Goal: Transaction & Acquisition: Purchase product/service

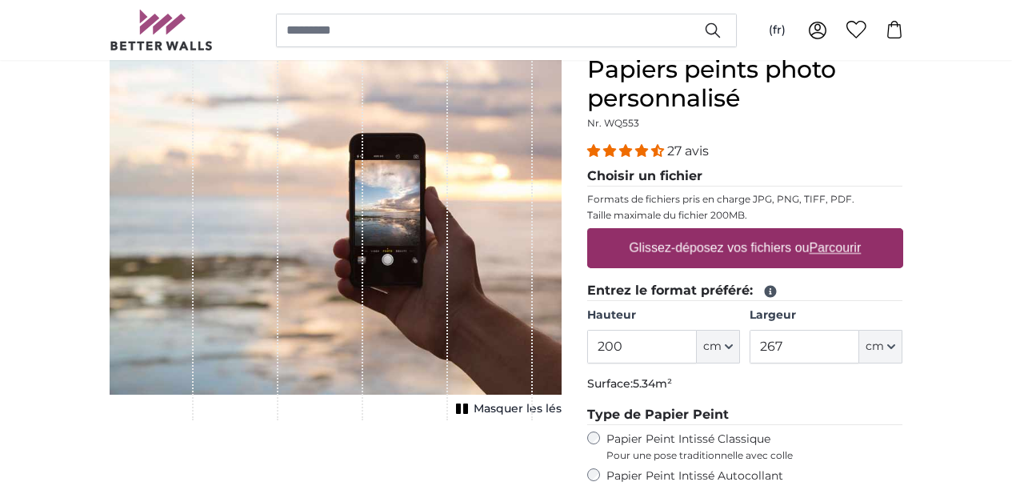
scroll to position [160, 0]
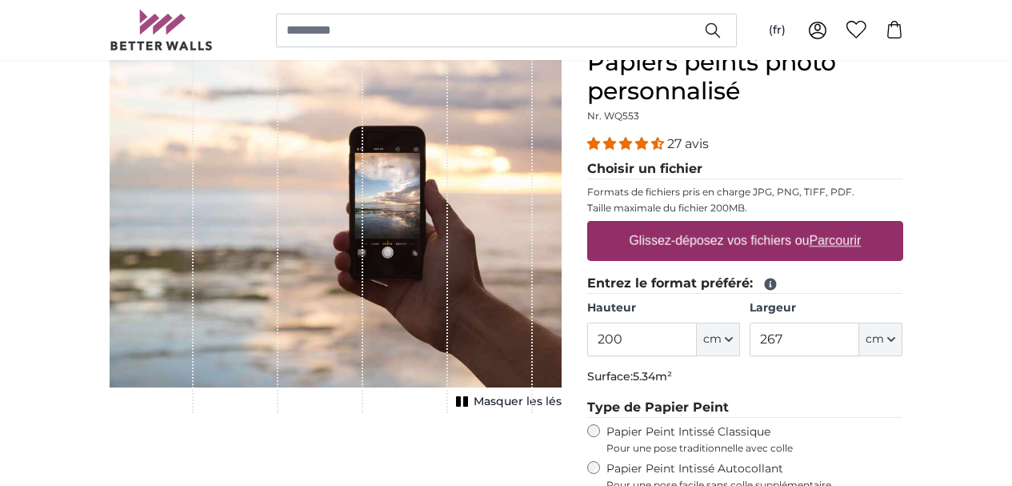
drag, startPoint x: 693, startPoint y: 339, endPoint x: 766, endPoint y: 338, distance: 72.8
click at [697, 338] on input "200" at bounding box center [642, 340] width 110 height 34
type input "210"
drag, startPoint x: 857, startPoint y: 339, endPoint x: 896, endPoint y: 339, distance: 39.2
click at [859, 339] on input "267" at bounding box center [805, 340] width 110 height 34
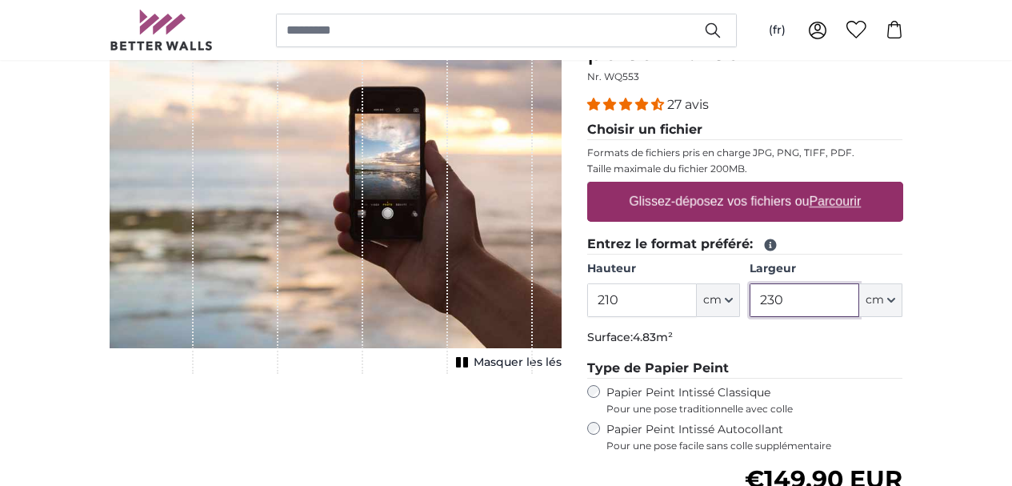
scroll to position [240, 0]
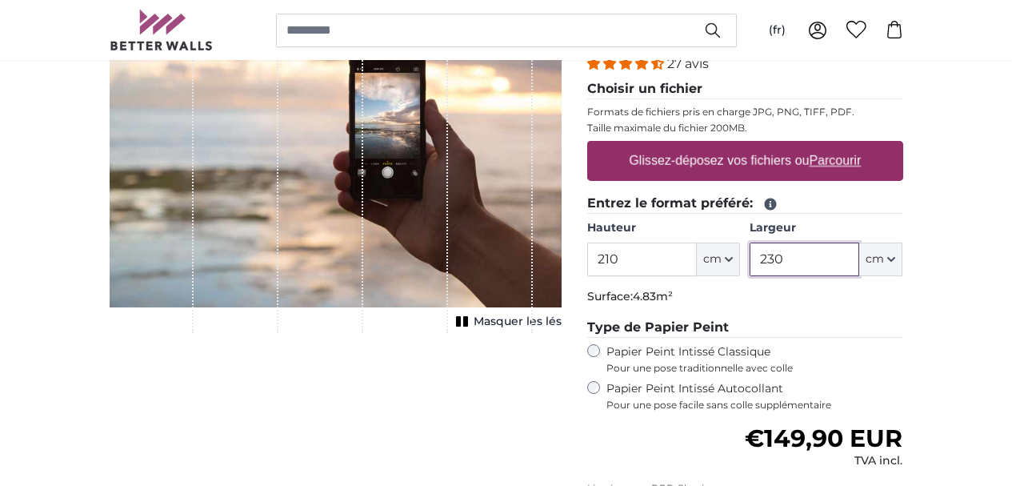
type input "230"
click at [437, 202] on div "1 of 1" at bounding box center [405, 150] width 85 height 365
click at [831, 162] on label "Glissez-déposez vos fichiers ou Parcourir" at bounding box center [745, 161] width 245 height 32
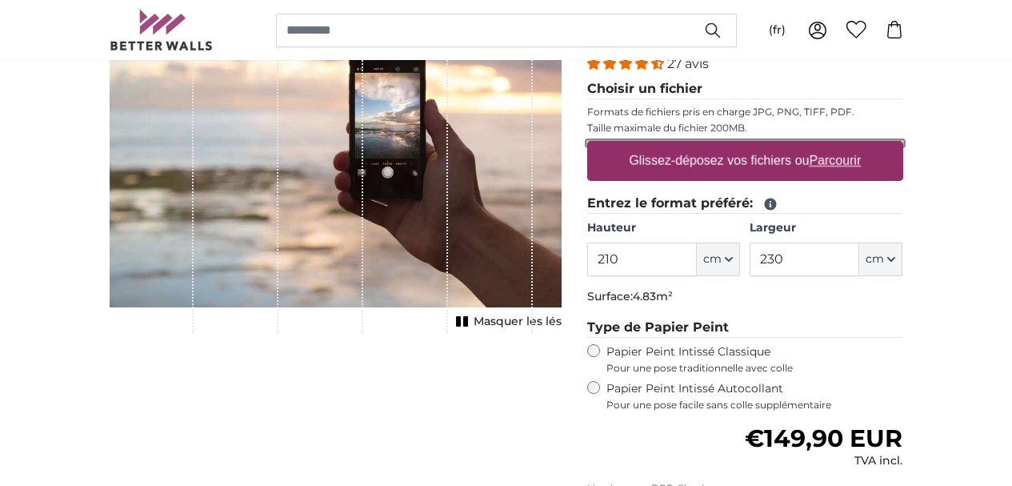
click at [831, 146] on input "Glissez-déposez vos fichiers ou Parcourir" at bounding box center [745, 143] width 316 height 5
type input "**********"
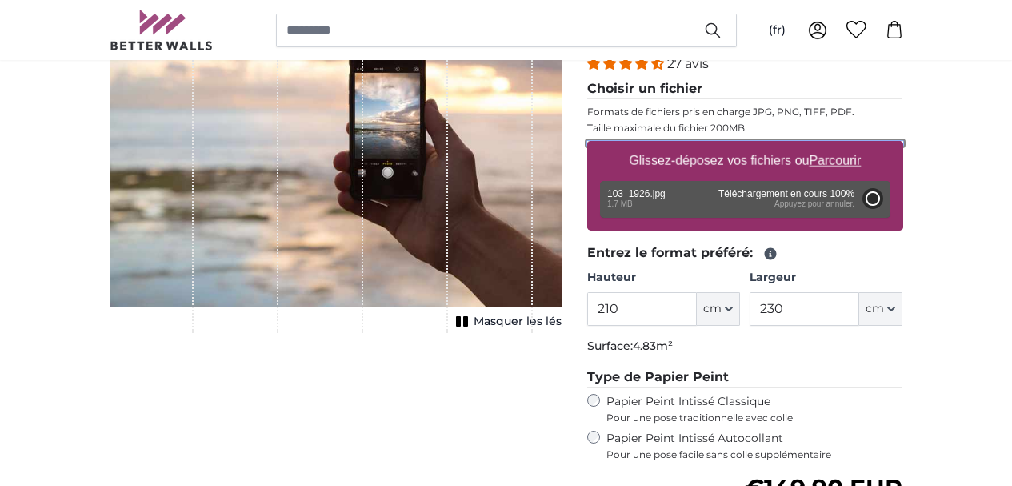
type input "200"
type input "280"
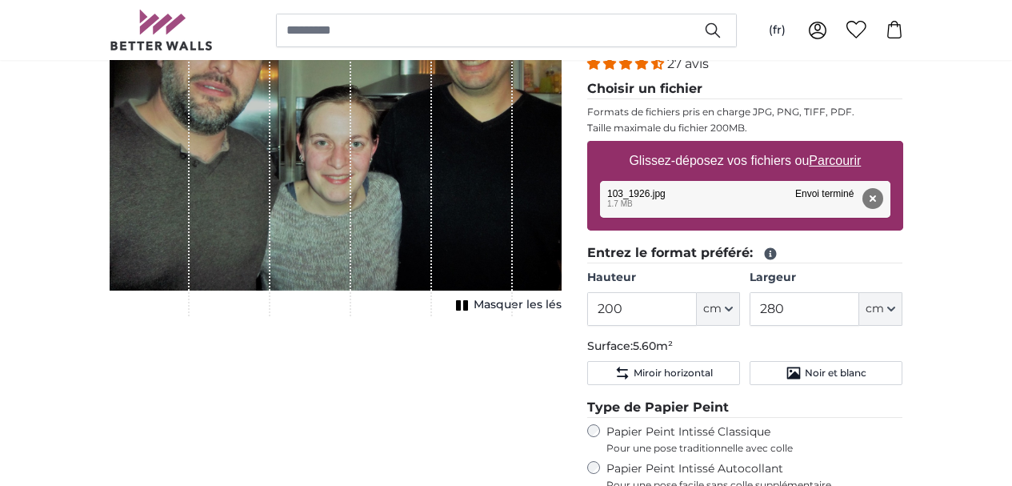
drag, startPoint x: 516, startPoint y: 287, endPoint x: 516, endPoint y: 239, distance: 48.0
click at [513, 239] on div "1 of 1" at bounding box center [472, 142] width 81 height 348
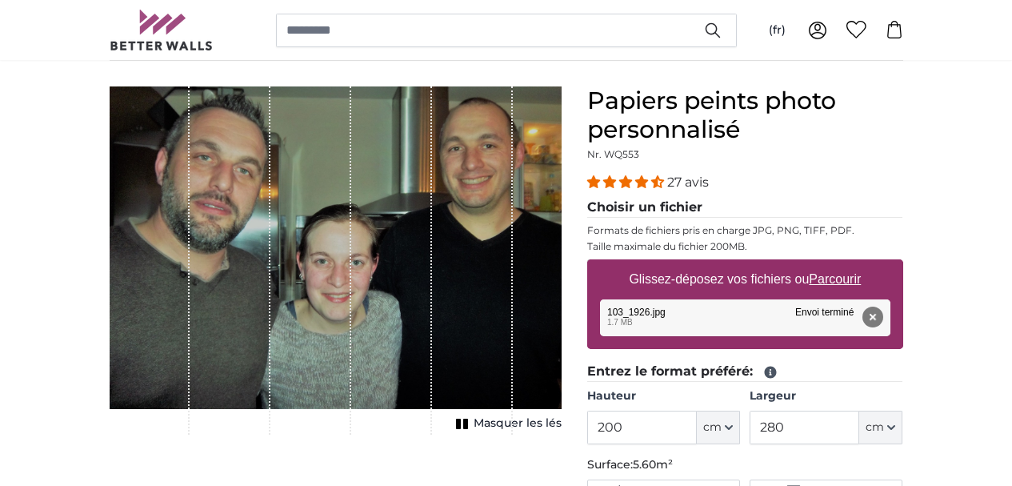
scroll to position [160, 0]
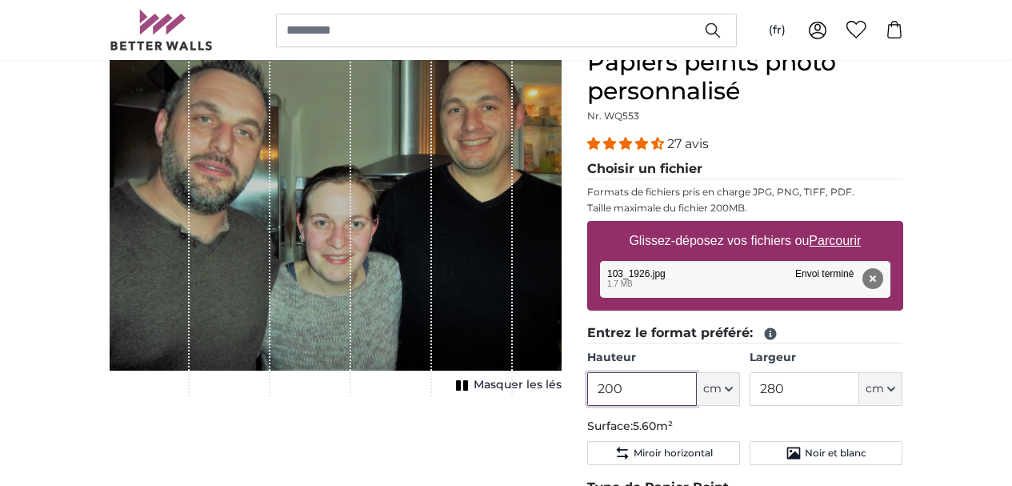
drag, startPoint x: 726, startPoint y: 389, endPoint x: 671, endPoint y: 390, distance: 54.4
click at [671, 390] on product-detail "Annuler Recadrer l'image Masquer les lés Papiers peints photo personnalisé Nr. …" at bounding box center [506, 433] width 819 height 823
type input "210"
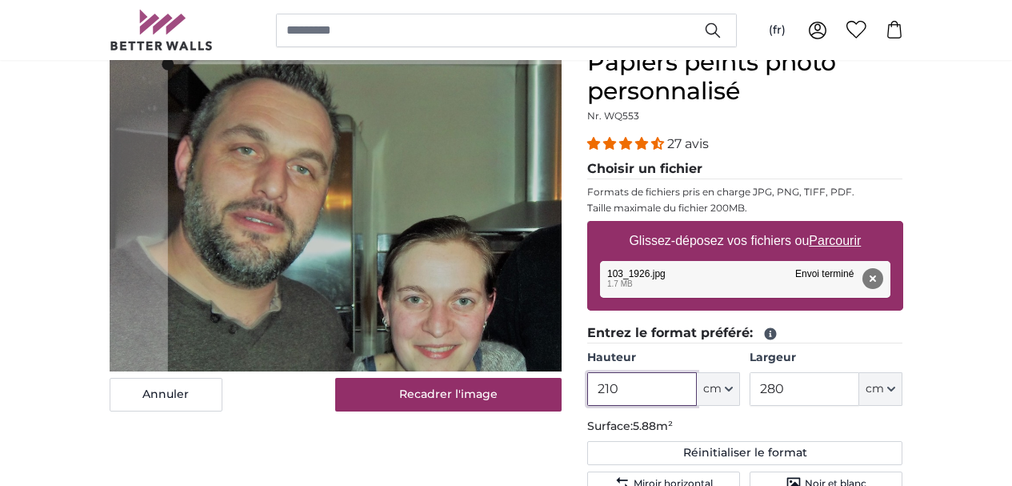
click at [161, 134] on cropper-handle at bounding box center [167, 280] width 12 height 432
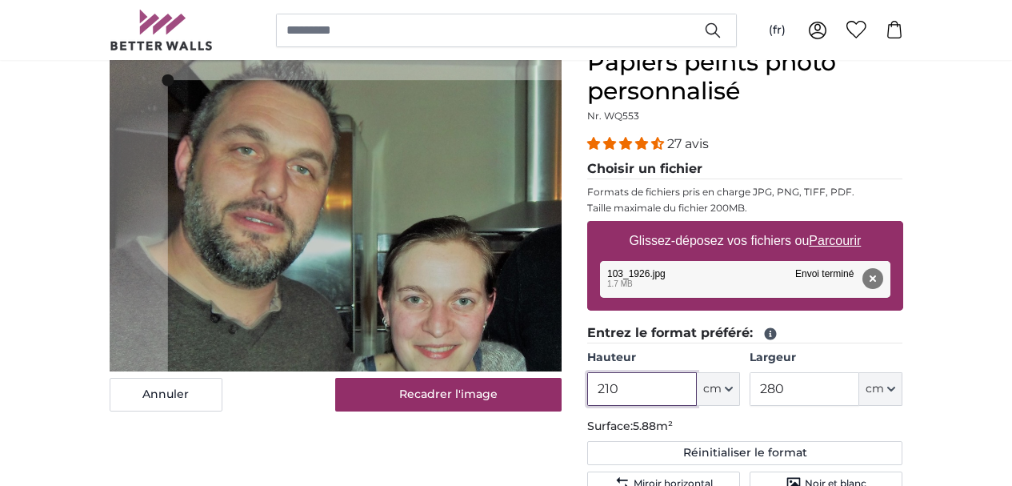
click at [695, 194] on cropper-handle at bounding box center [701, 280] width 12 height 400
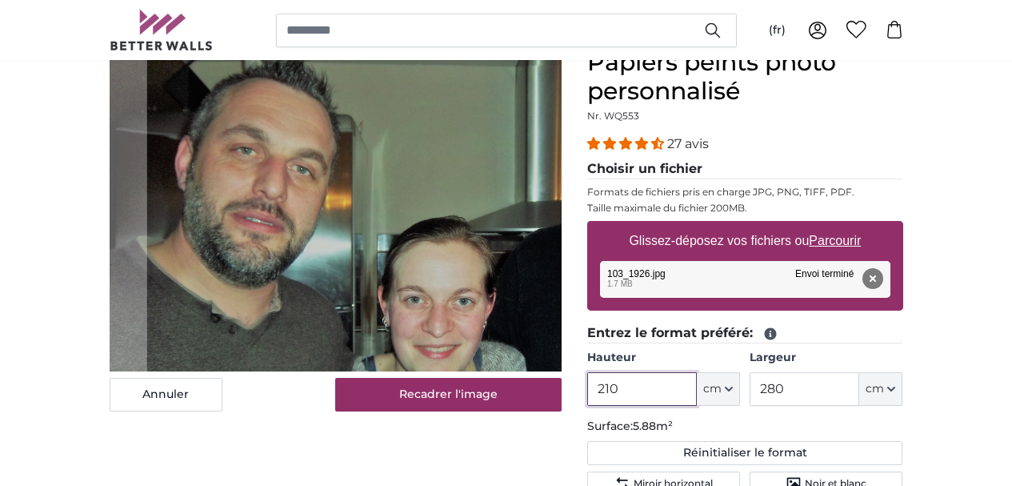
click at [699, 290] on cropper-handle at bounding box center [705, 264] width 12 height 419
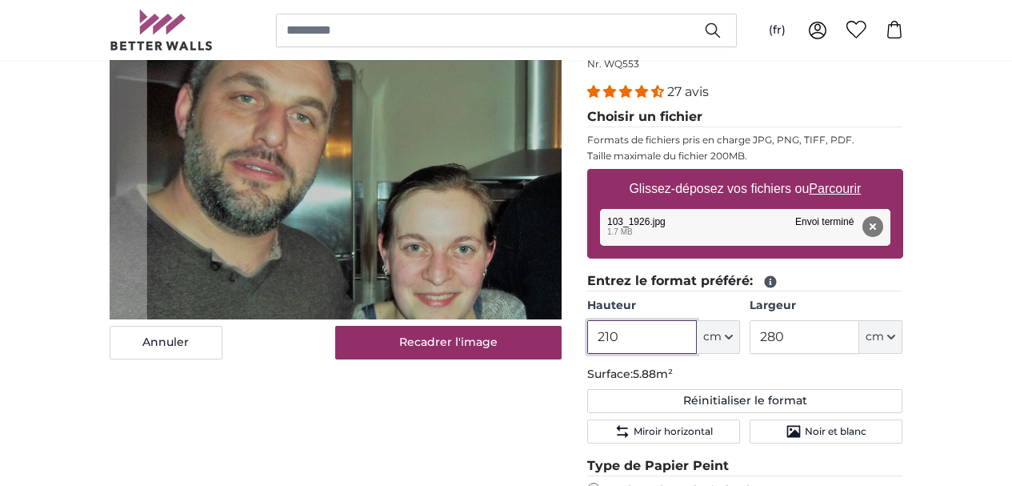
scroll to position [240, 0]
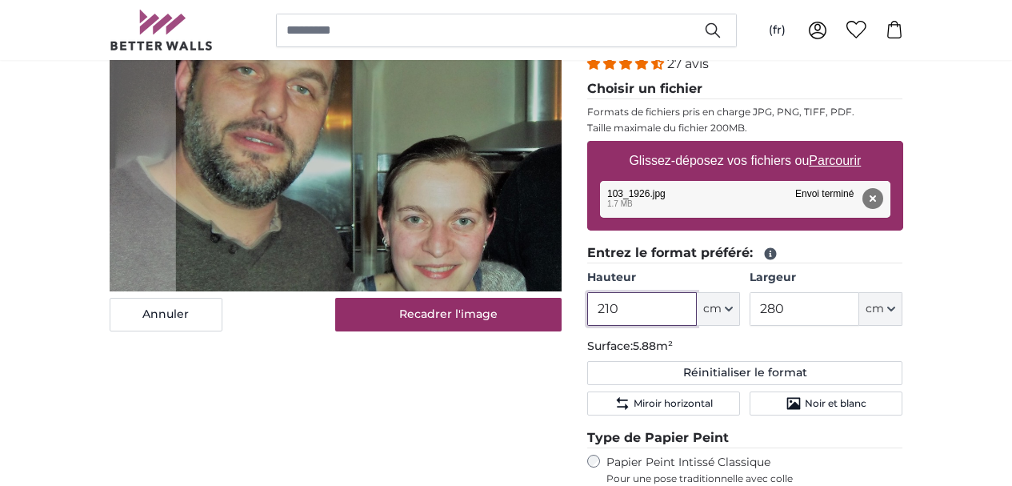
click at [425, 352] on cropper-handle at bounding box center [425, 351] width 500 height 12
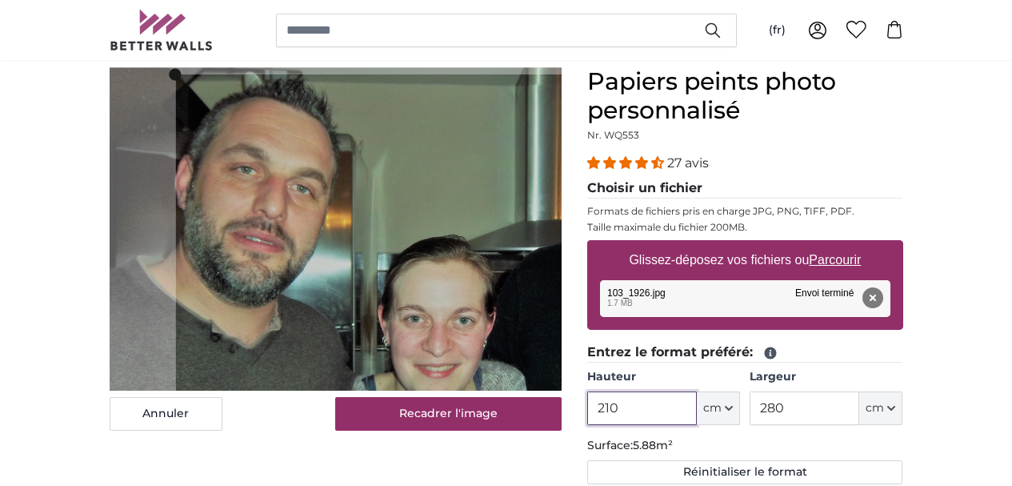
scroll to position [149, 0]
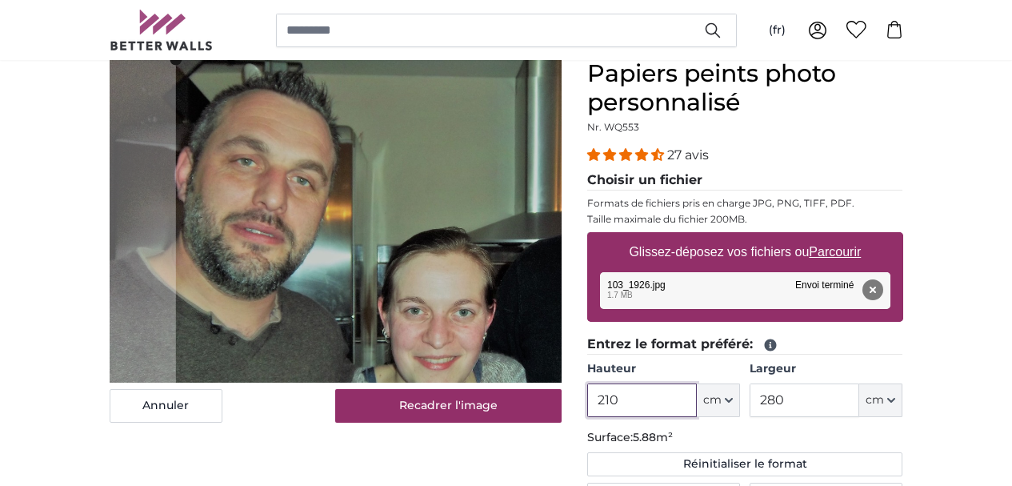
click at [0, 0] on slot at bounding box center [0, 0] width 0 height 0
click at [599, 177] on cropper-handle at bounding box center [441, 254] width 519 height 390
click at [0, 0] on slot at bounding box center [0, 0] width 0 height 0
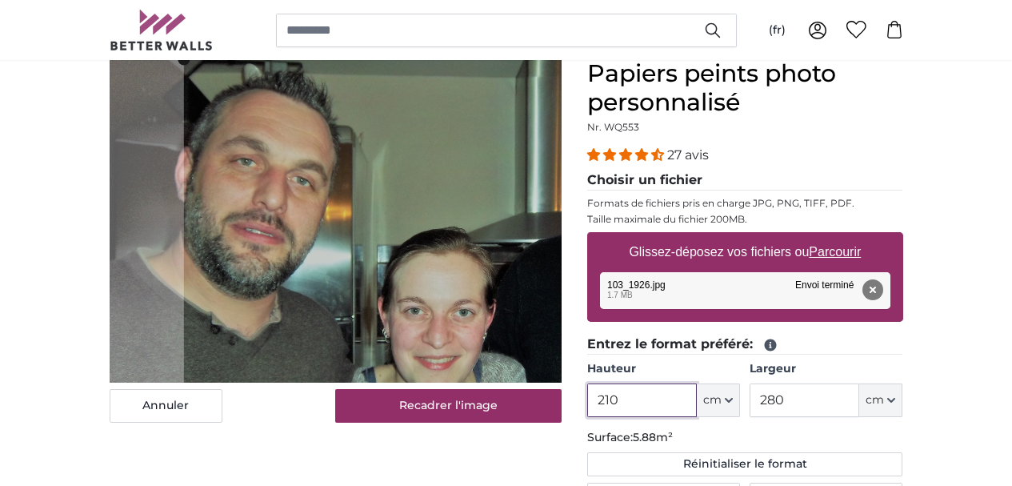
click at [698, 96] on cropper-handle at bounding box center [704, 254] width 12 height 390
click at [0, 0] on slot at bounding box center [0, 0] width 0 height 0
click at [376, 152] on cropper-handle at bounding box center [438, 260] width 530 height 398
type input "210"
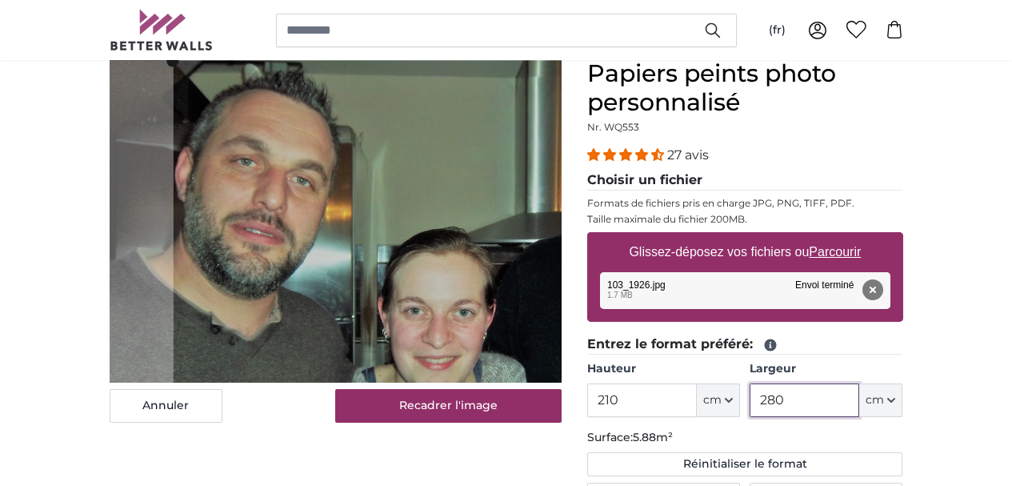
drag, startPoint x: 851, startPoint y: 400, endPoint x: 976, endPoint y: 350, distance: 134.6
click at [903, 377] on div "Largeur 280 ft cm Centimeter (cm) Inches (inch) Feet (ft. in.)" at bounding box center [826, 389] width 153 height 56
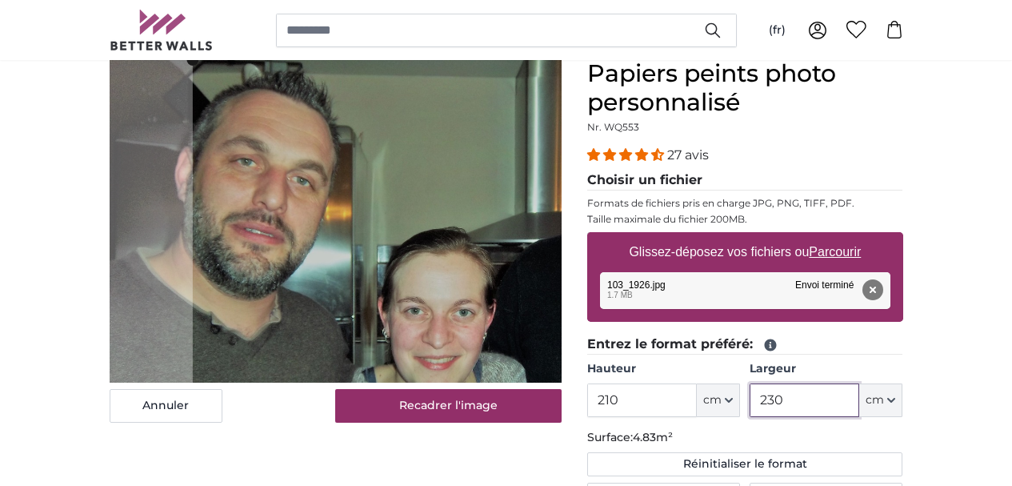
click at [539, 284] on cropper-handle at bounding box center [446, 292] width 508 height 464
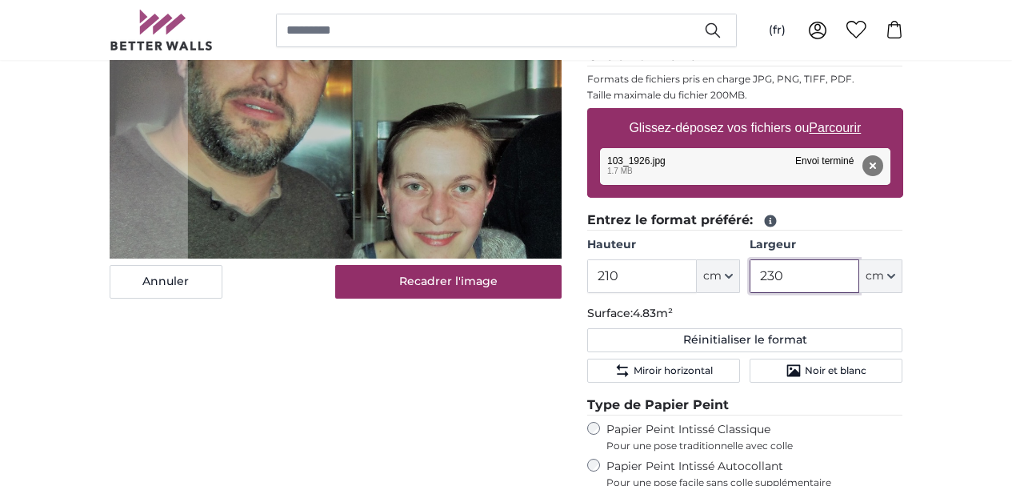
scroll to position [290, 0]
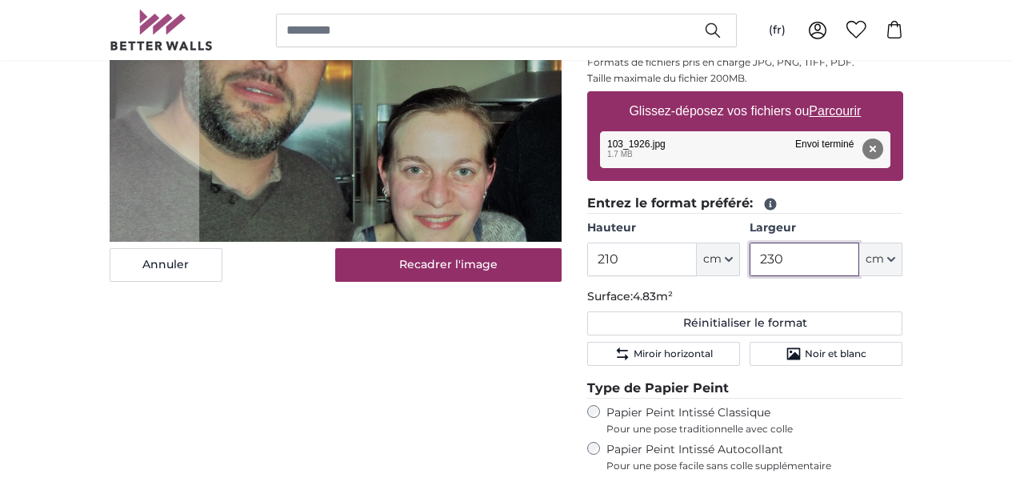
click at [307, 361] on cropper-handle at bounding box center [442, 363] width 486 height 12
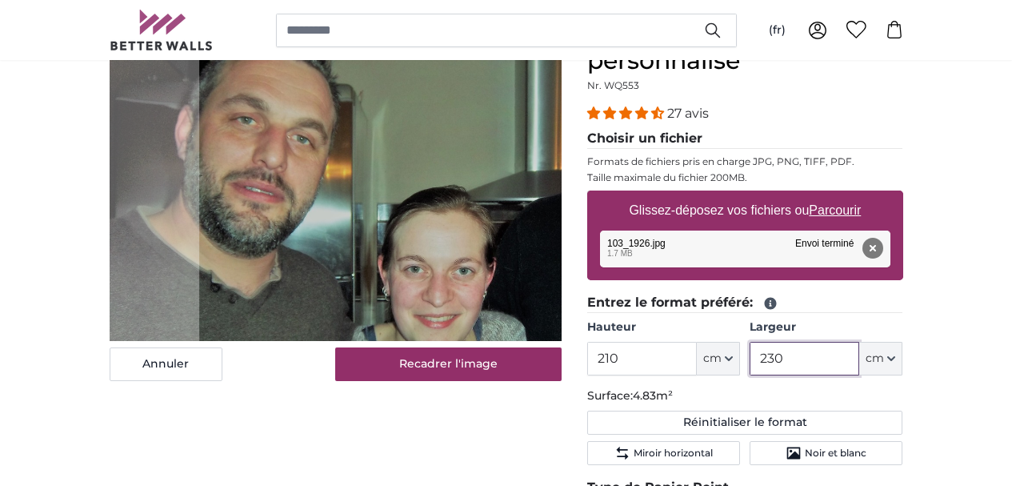
scroll to position [26, 0]
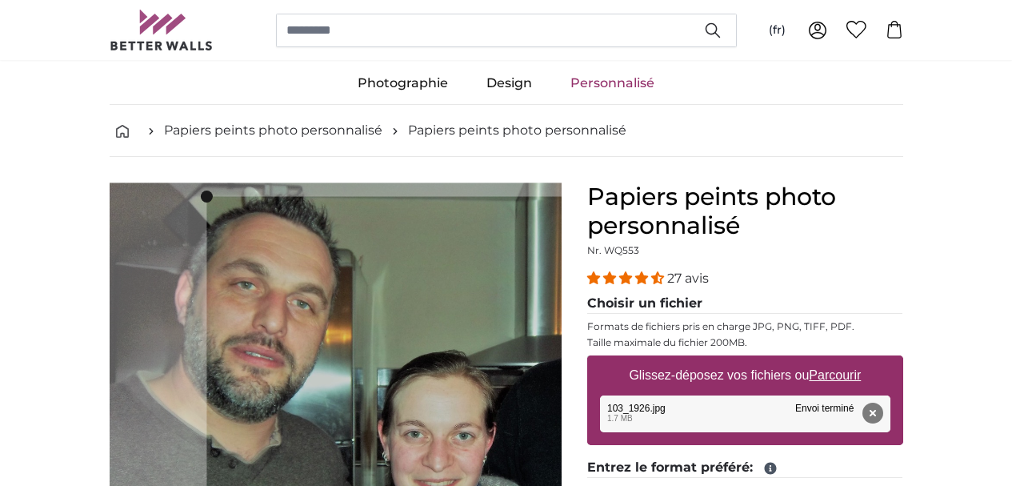
click at [419, 198] on cropper-handle at bounding box center [441, 196] width 471 height 12
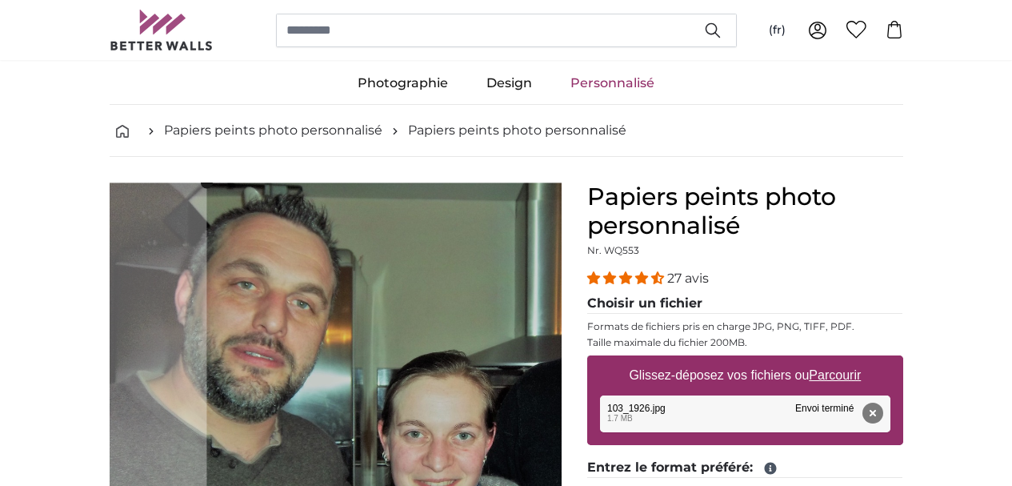
click at [0, 0] on slot at bounding box center [0, 0] width 0 height 0
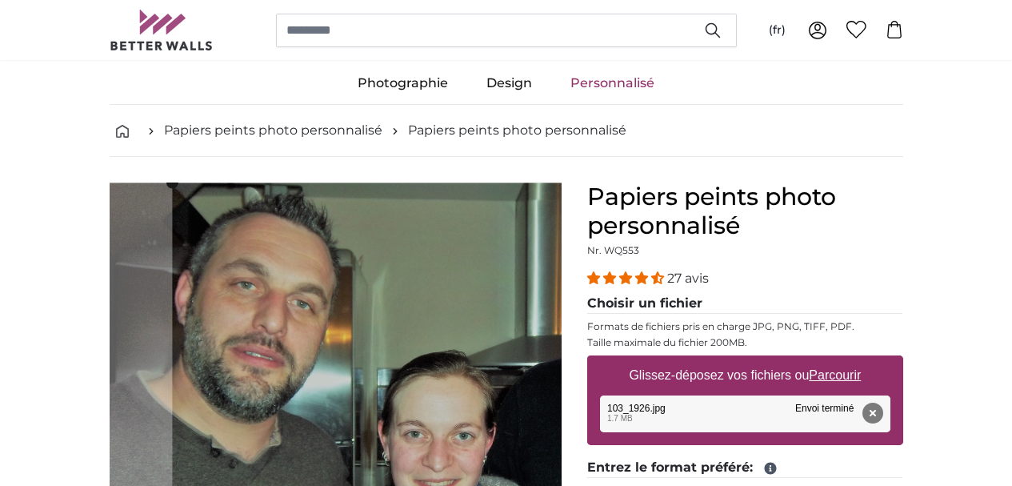
click at [166, 317] on cropper-handle at bounding box center [172, 409] width 12 height 454
click at [0, 0] on slot at bounding box center [0, 0] width 0 height 0
type input "230"
drag, startPoint x: 575, startPoint y: 182, endPoint x: 586, endPoint y: 182, distance: 11.2
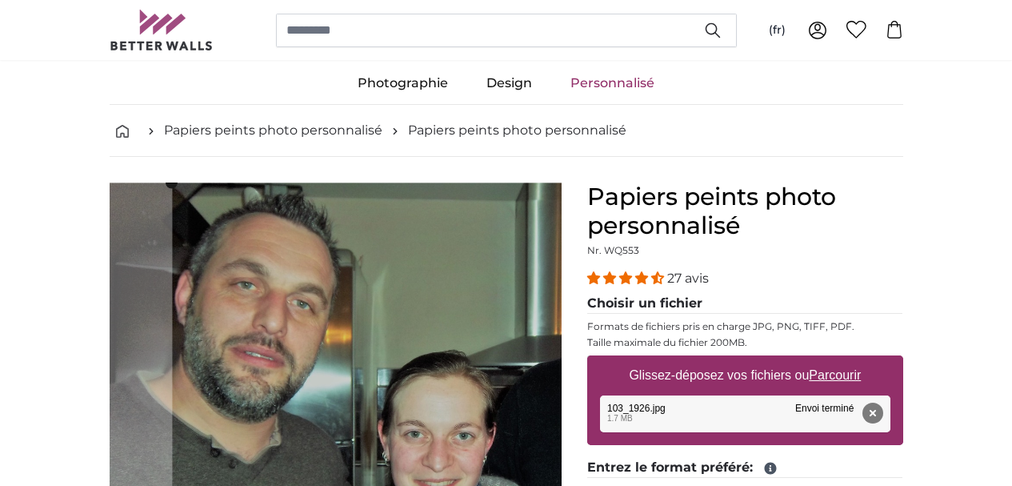
click at [559, 391] on cropper-handle at bounding box center [420, 409] width 497 height 454
click at [0, 0] on slot at bounding box center [0, 0] width 0 height 0
click at [373, 263] on cropper-handle at bounding box center [427, 409] width 497 height 454
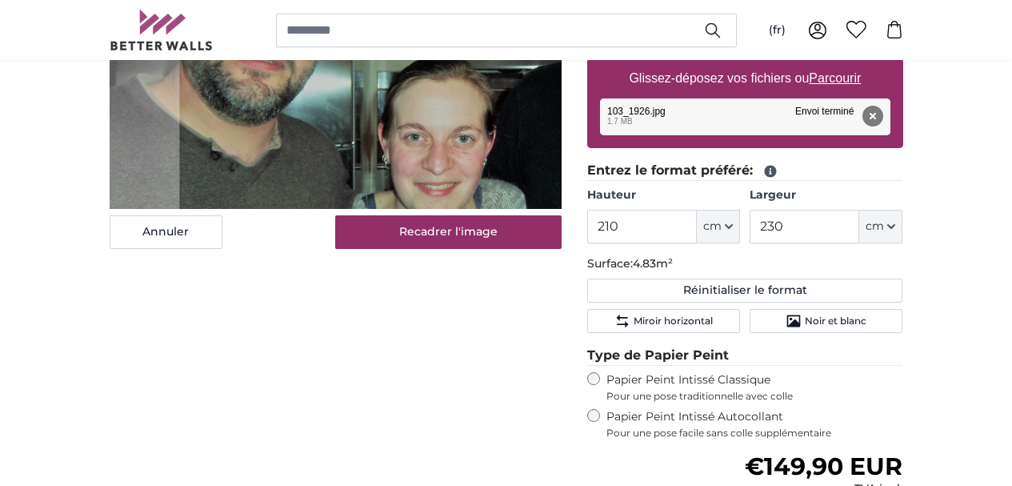
scroll to position [339, 0]
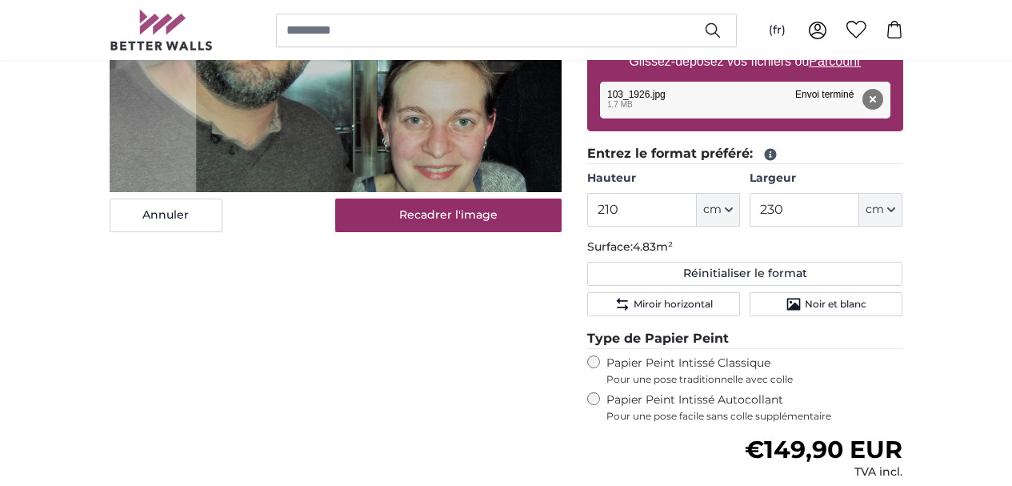
click at [0, 0] on slot at bounding box center [0, 0] width 0 height 0
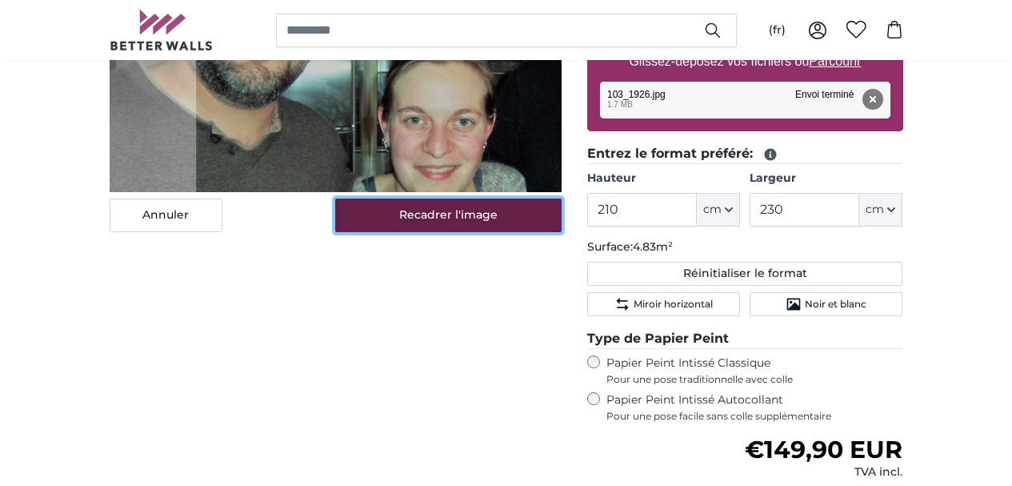
click at [490, 232] on button "Recadrer l'image" at bounding box center [448, 215] width 226 height 34
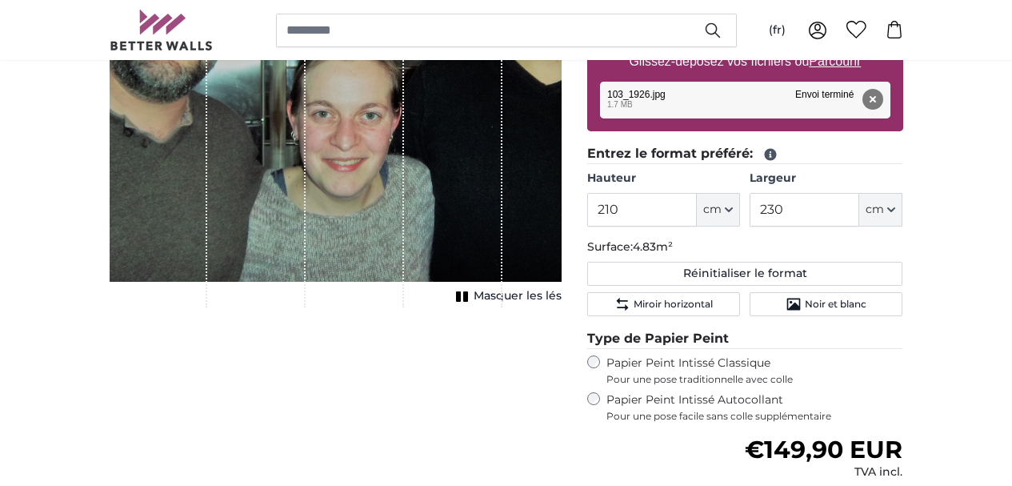
click at [362, 292] on div "1 of 1" at bounding box center [355, 88] width 98 height 439
drag, startPoint x: 228, startPoint y: 340, endPoint x: 230, endPoint y: 295, distance: 45.6
click at [230, 295] on div "1 of 1" at bounding box center [256, 88] width 98 height 439
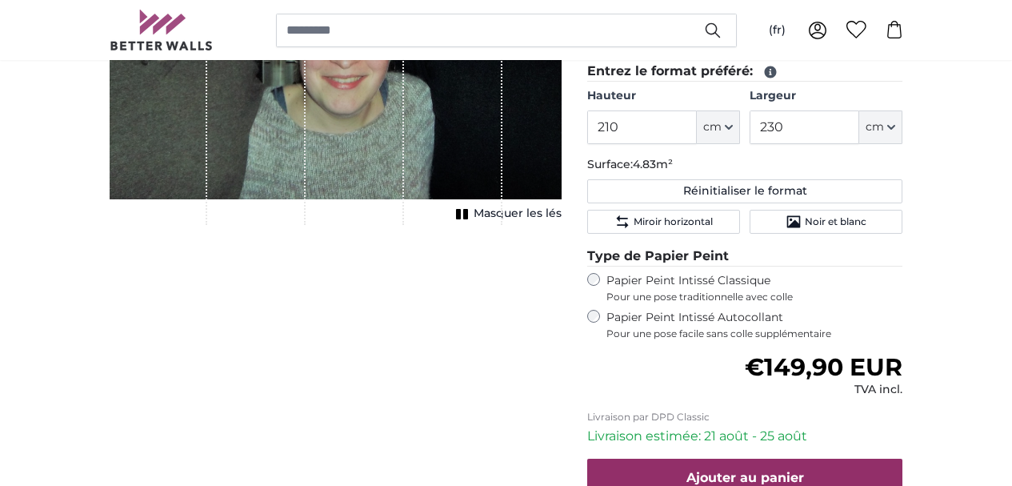
click at [503, 225] on div "1 of 1" at bounding box center [453, 5] width 98 height 439
click at [503, 194] on div "1 of 1" at bounding box center [453, 5] width 98 height 439
click at [562, 160] on div "1 of 1" at bounding box center [336, 5] width 452 height 439
click at [562, 222] on span "Masquer les lés" at bounding box center [518, 214] width 88 height 16
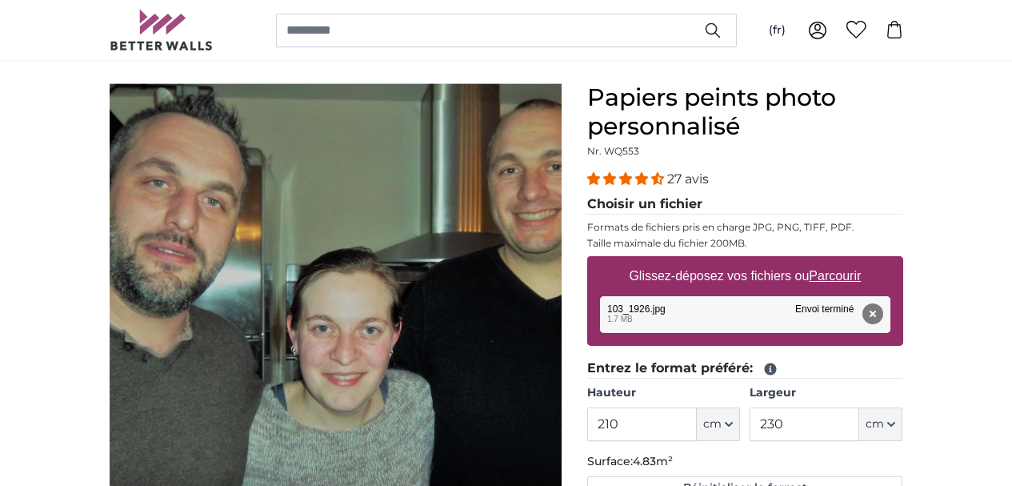
scroll to position [0, 0]
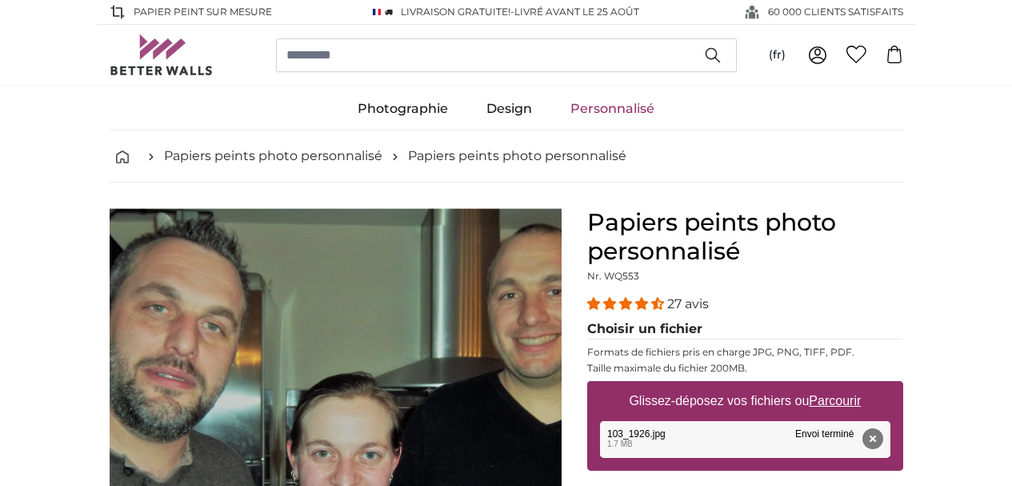
click at [787, 432] on div "Supprimer Réessayer Supprimer Télécharger Annuler Réessayer Supprimer 103_1926.…" at bounding box center [745, 439] width 291 height 37
click at [722, 435] on div "Supprimer Réessayer Supprimer Télécharger Annuler Réessayer Supprimer 103_1926.…" at bounding box center [745, 439] width 291 height 37
click at [855, 420] on div "Glissez-déposez vos fichiers ou Parcourir" at bounding box center [745, 401] width 316 height 40
click at [587, 381] on input "Glissez-déposez vos fichiers ou Parcourir" at bounding box center [745, 383] width 316 height 5
click at [883, 440] on button "Supprimer" at bounding box center [872, 438] width 21 height 21
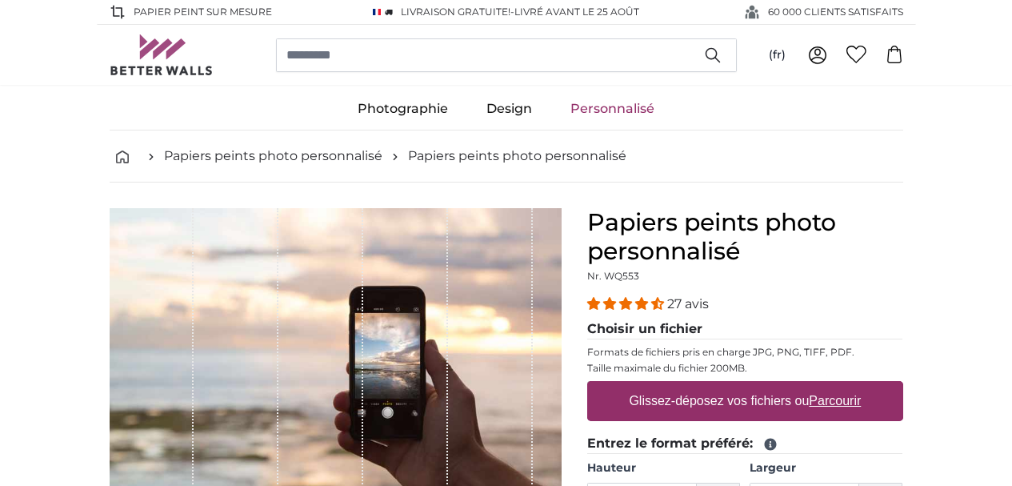
click at [773, 403] on label "Glissez-déposez vos fichiers ou Parcourir" at bounding box center [745, 401] width 245 height 32
click at [773, 386] on input "Glissez-déposez vos fichiers ou Parcourir" at bounding box center [745, 383] width 316 height 5
type input "**********"
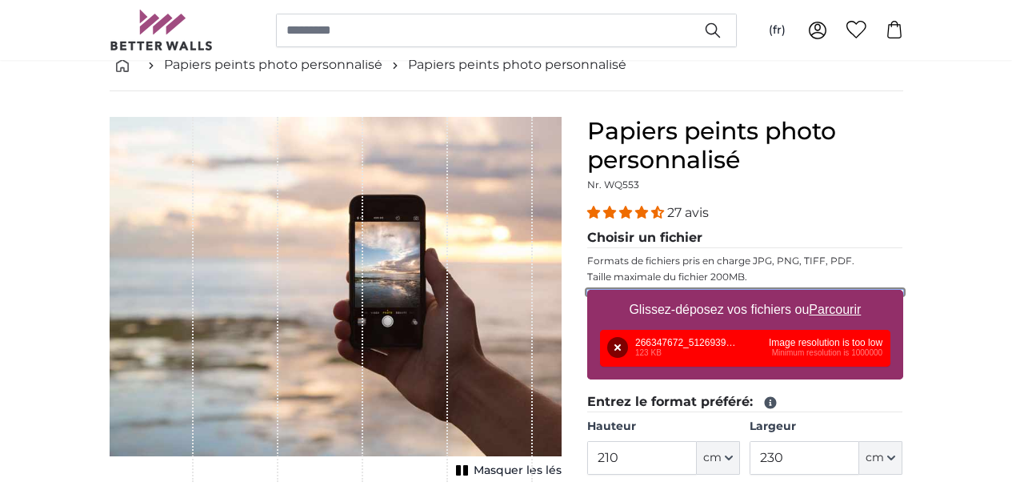
scroll to position [231, 0]
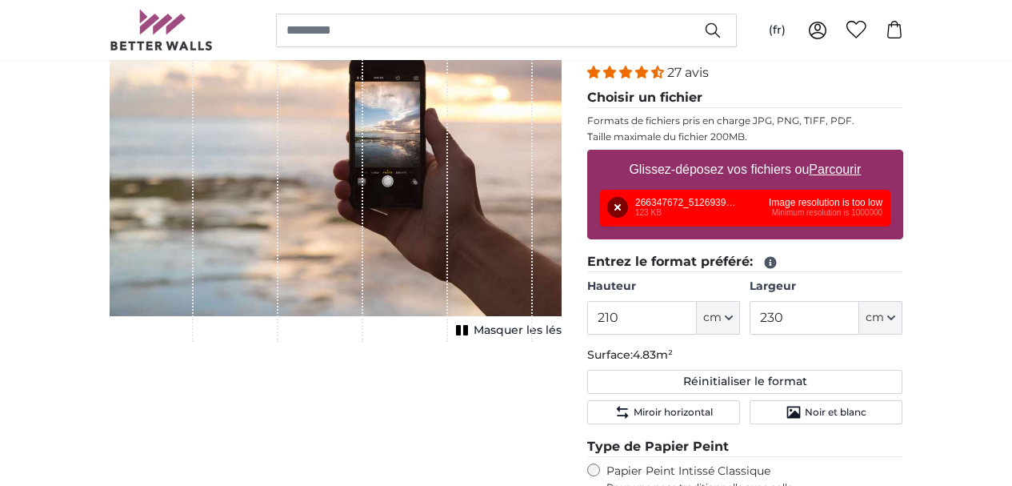
click at [778, 215] on div "Supprimer Réessayer Supprimer Télécharger Annuler Réessayer Supprimer 266347672…" at bounding box center [745, 208] width 291 height 37
click at [754, 200] on div "Supprimer Réessayer Supprimer Télécharger Annuler Réessayer Supprimer 266347672…" at bounding box center [745, 208] width 291 height 37
click at [891, 200] on div "Supprimer Réessayer Supprimer Télécharger Annuler Réessayer Supprimer 266347672…" at bounding box center [745, 208] width 291 height 37
click at [363, 286] on div "1 of 1" at bounding box center [320, 159] width 85 height 365
click at [794, 169] on label "Glissez-déposez vos fichiers ou Parcourir" at bounding box center [745, 170] width 245 height 32
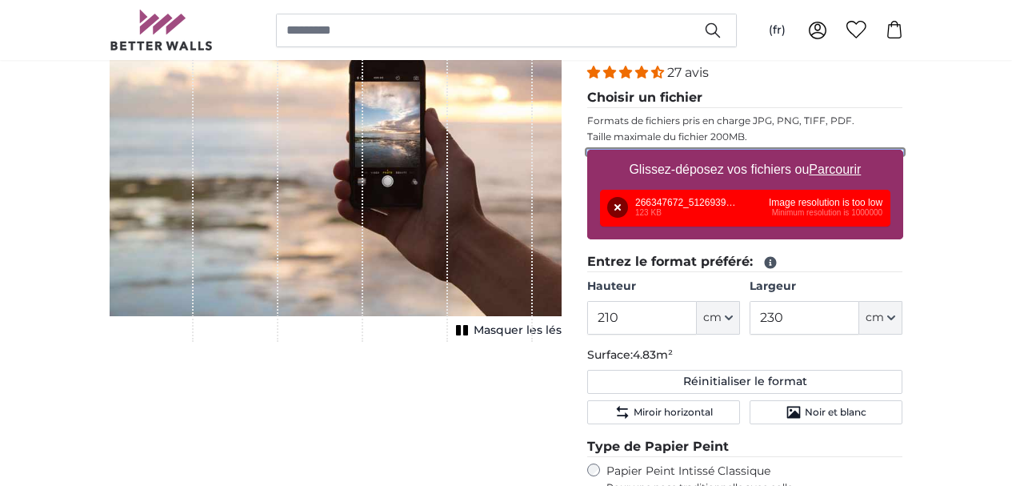
click at [794, 154] on input "Glissez-déposez vos fichiers ou Parcourir" at bounding box center [745, 152] width 316 height 5
type input "**********"
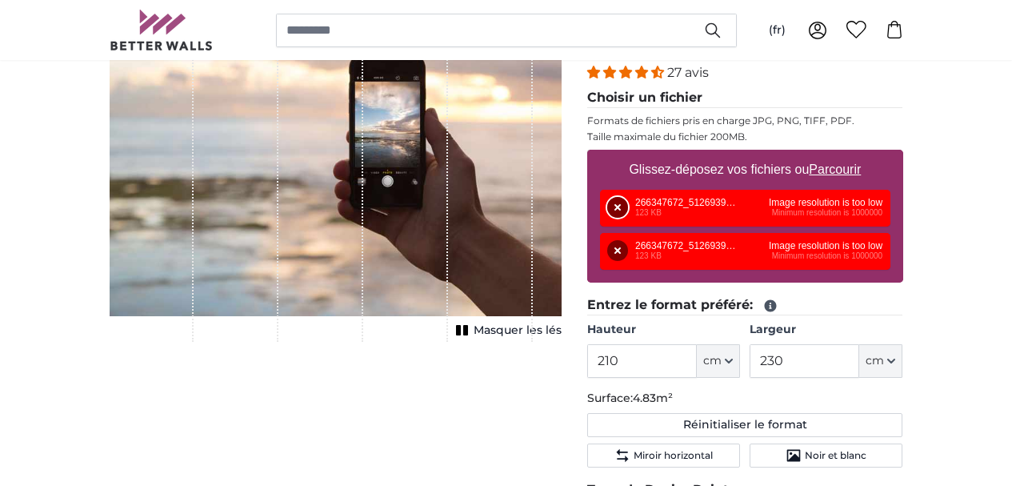
click at [628, 207] on button "Supprimer" at bounding box center [617, 207] width 21 height 21
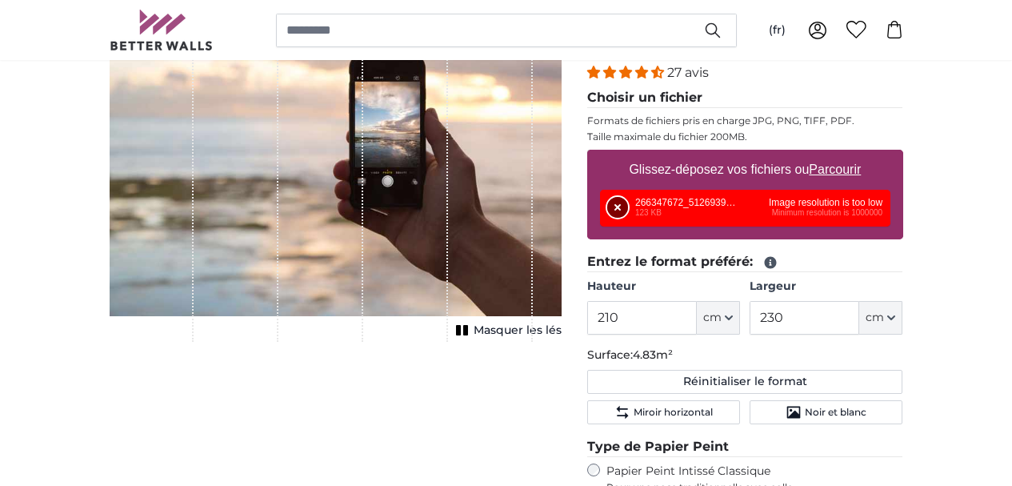
click at [628, 202] on button "Supprimer" at bounding box center [617, 207] width 21 height 21
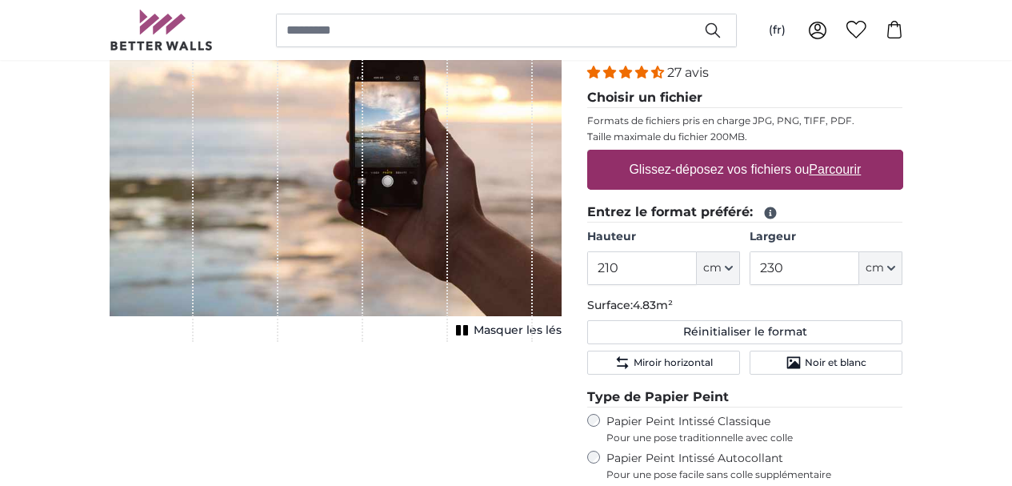
click at [812, 170] on label "Glissez-déposez vos fichiers ou Parcourir" at bounding box center [745, 170] width 245 height 32
click at [812, 154] on input "Glissez-déposez vos fichiers ou Parcourir" at bounding box center [745, 152] width 316 height 5
type input "**********"
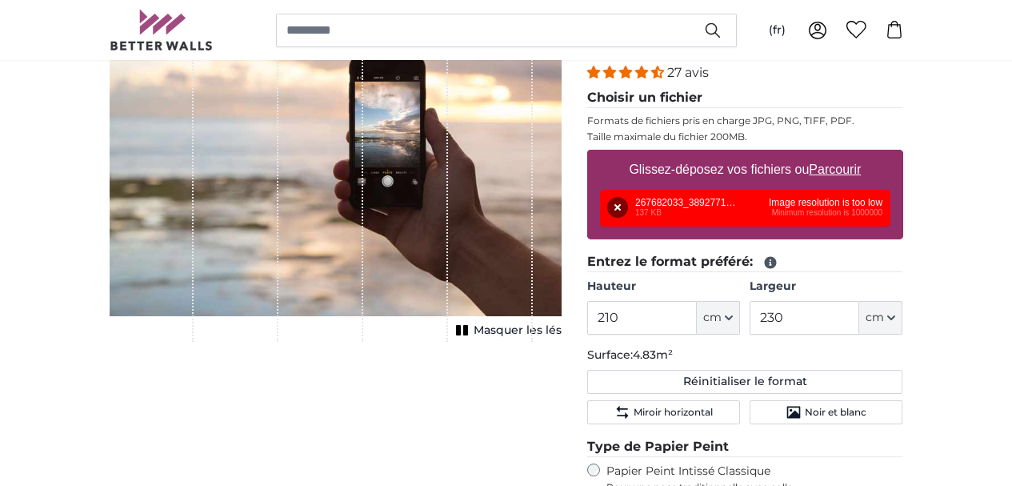
click at [891, 208] on div "Supprimer Réessayer Supprimer Télécharger Annuler Réessayer Supprimer 267682033…" at bounding box center [745, 208] width 291 height 37
click at [783, 220] on div "Supprimer Réessayer Supprimer Télécharger Annuler Réessayer Supprimer 267682033…" at bounding box center [745, 208] width 291 height 37
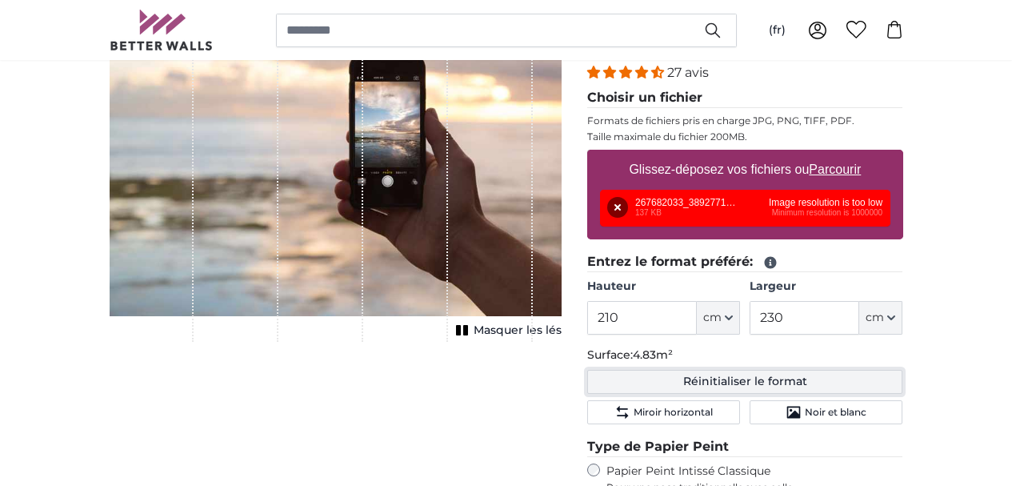
click at [873, 379] on button "Réinitialiser le format" at bounding box center [745, 382] width 316 height 24
type input "200"
type input "280"
